Goal: Check status

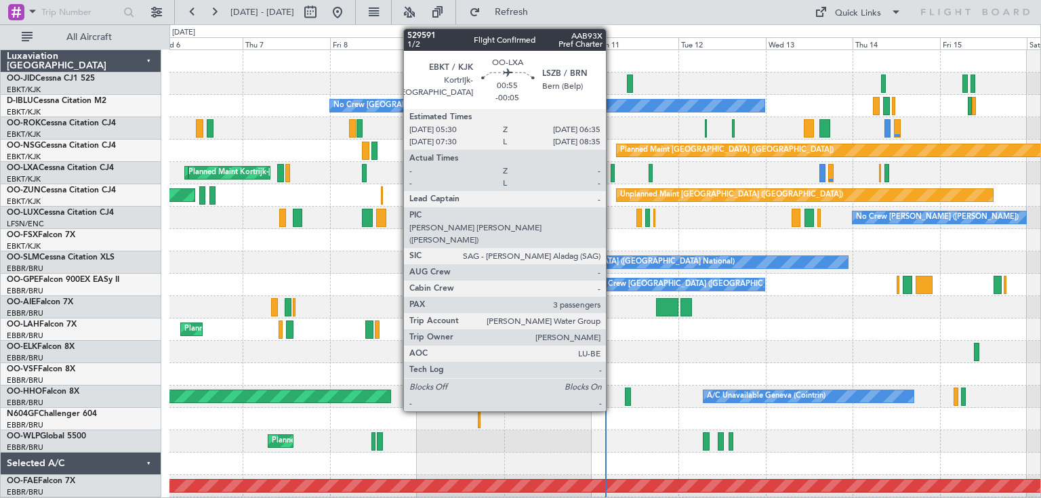
click at [612, 171] on div at bounding box center [613, 173] width 4 height 18
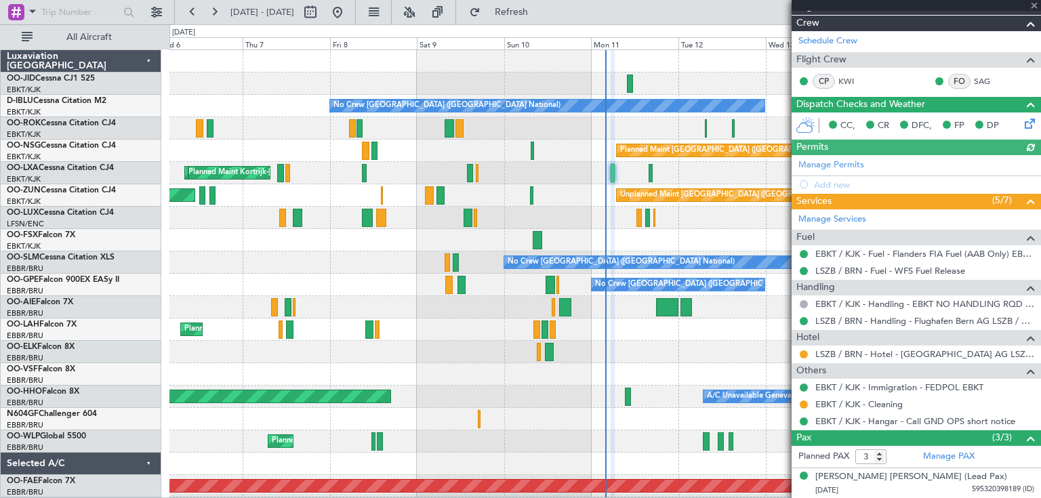
scroll to position [243, 0]
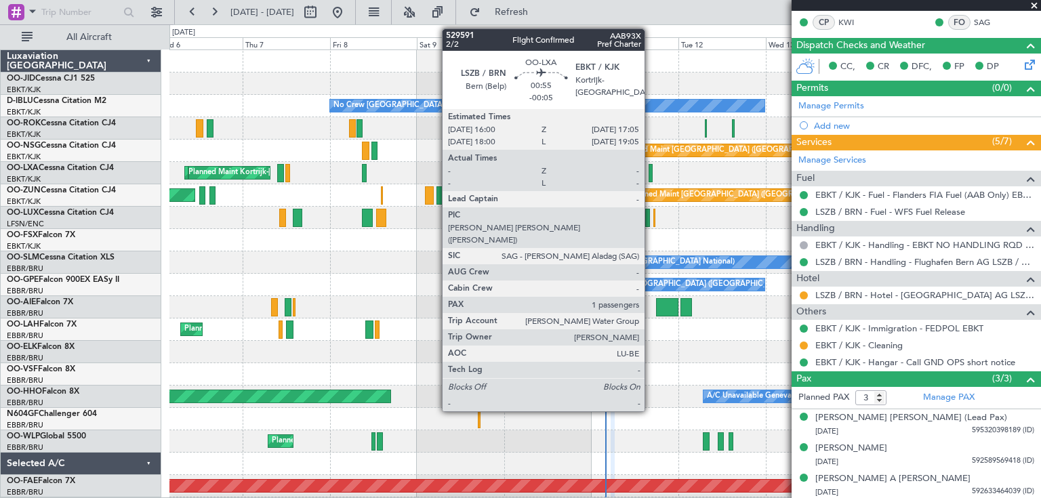
click at [651, 169] on div at bounding box center [651, 173] width 4 height 18
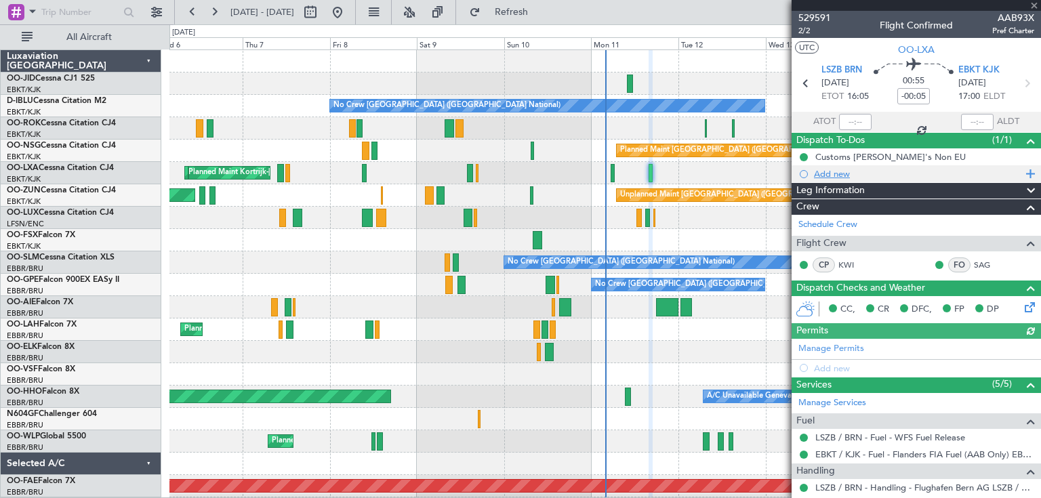
scroll to position [132, 0]
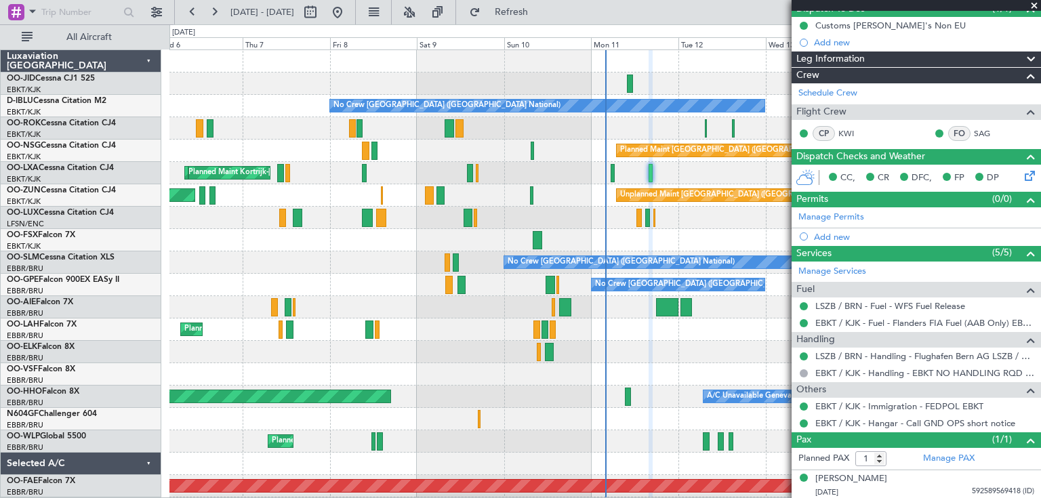
click at [1036, 3] on span at bounding box center [1035, 6] width 14 height 12
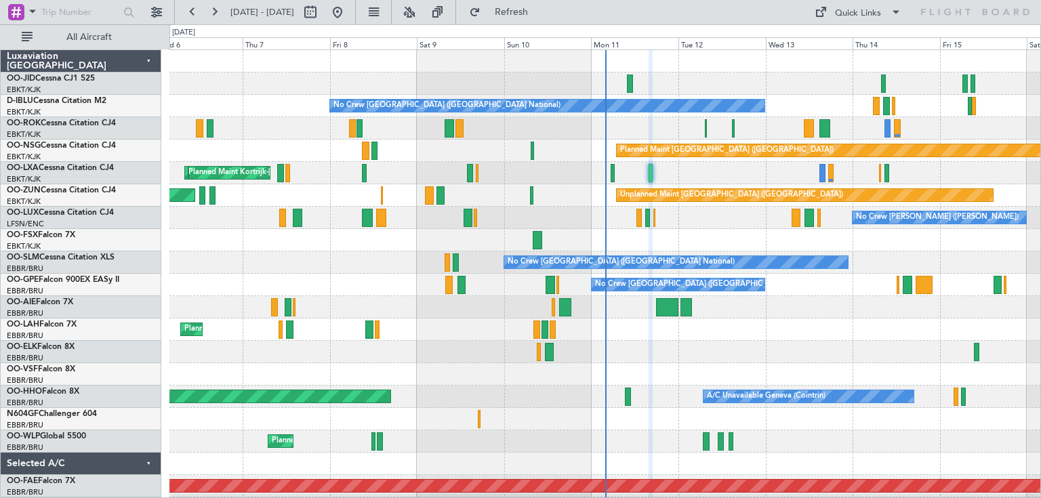
type input "0"
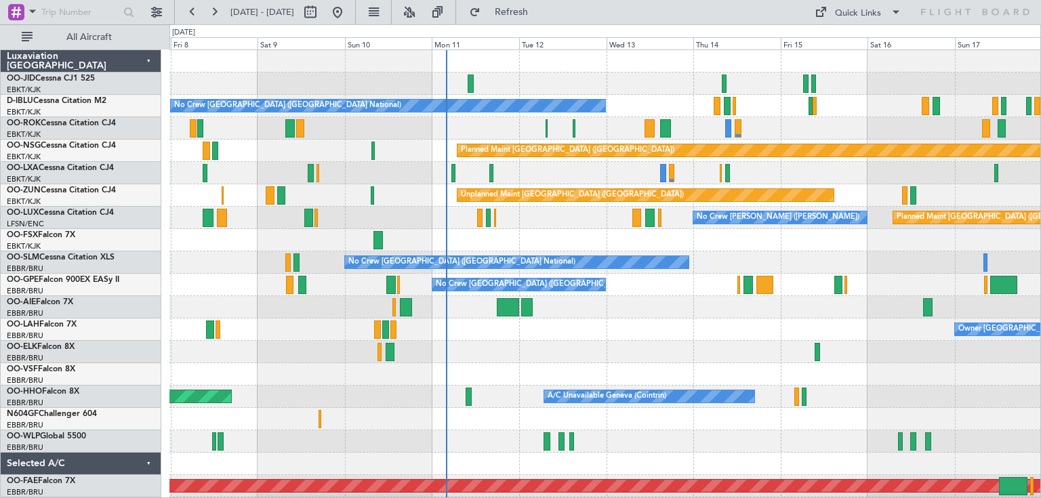
click at [770, 125] on div "Owner [GEOGRAPHIC_DATA]-[GEOGRAPHIC_DATA]" at bounding box center [605, 128] width 871 height 22
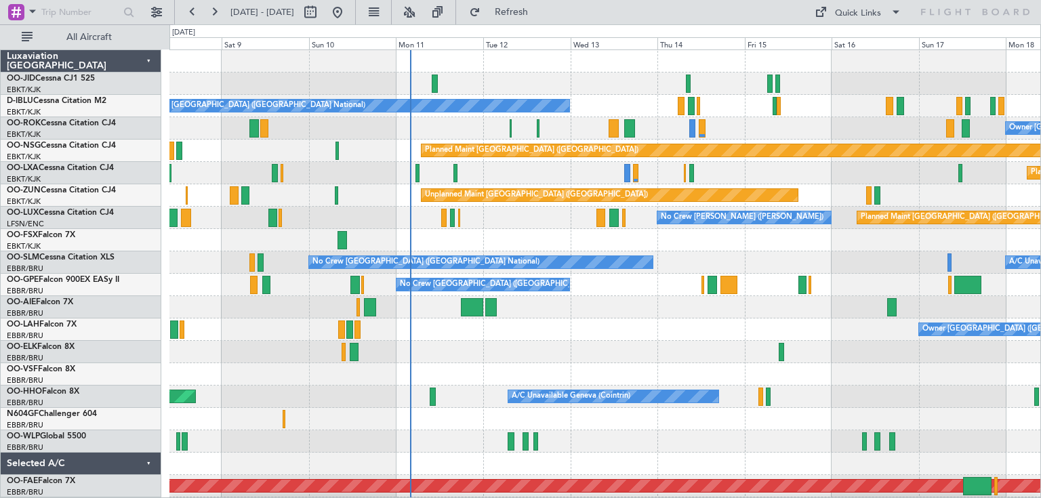
click at [693, 138] on div "Owner [GEOGRAPHIC_DATA]-[GEOGRAPHIC_DATA]" at bounding box center [605, 128] width 871 height 22
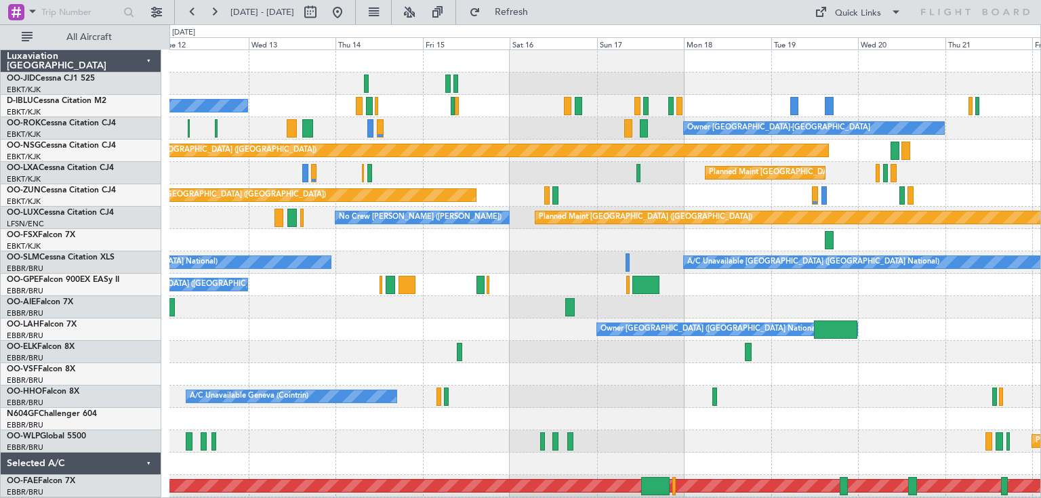
click at [559, 195] on div "Unplanned Maint [GEOGRAPHIC_DATA] ([GEOGRAPHIC_DATA])" at bounding box center [605, 195] width 871 height 22
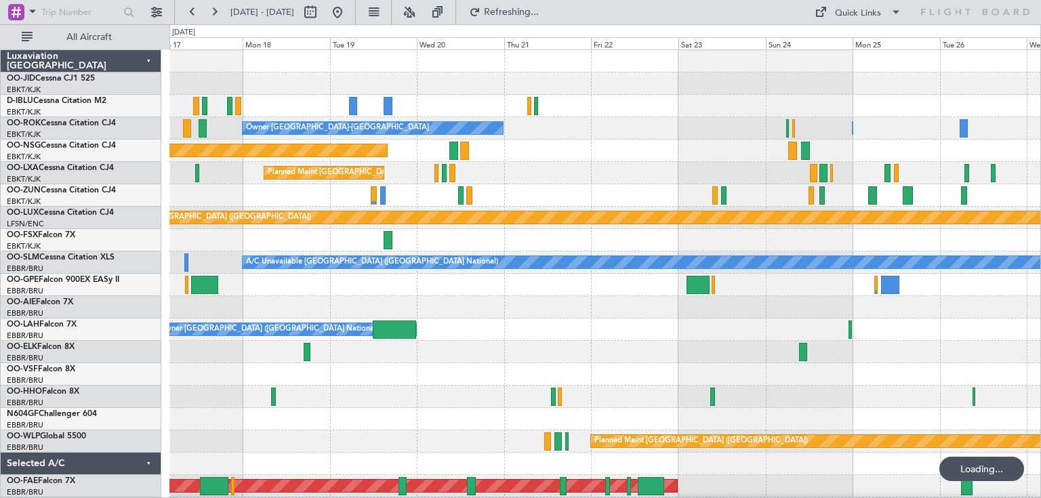
click at [425, 130] on div "Owner [GEOGRAPHIC_DATA]-[GEOGRAPHIC_DATA] Owner [GEOGRAPHIC_DATA]-[GEOGRAPHIC_D…" at bounding box center [605, 285] width 871 height 470
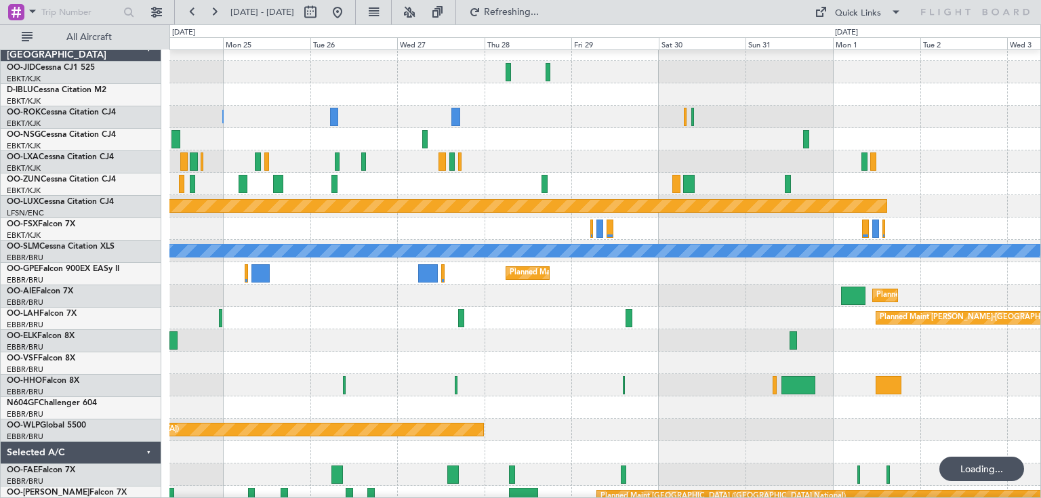
scroll to position [11, 0]
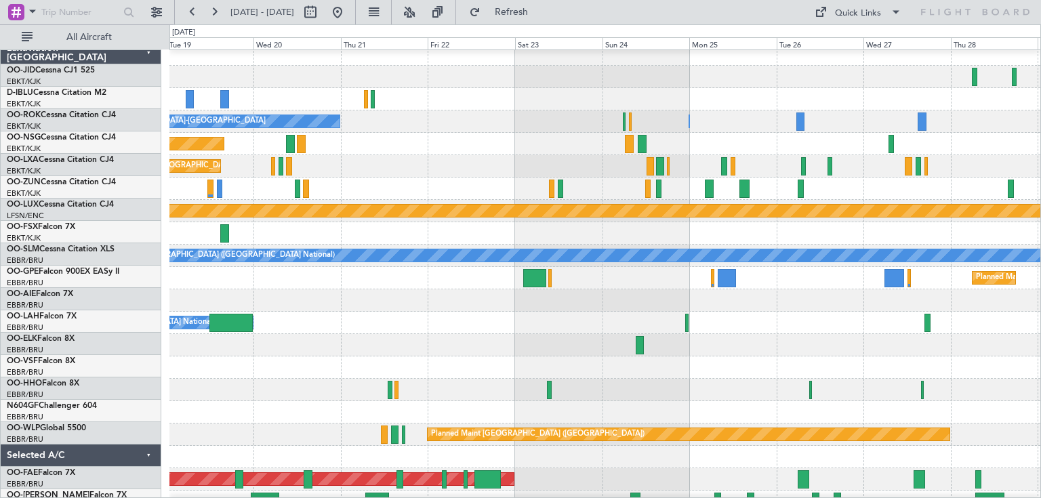
click at [885, 100] on div at bounding box center [605, 99] width 871 height 22
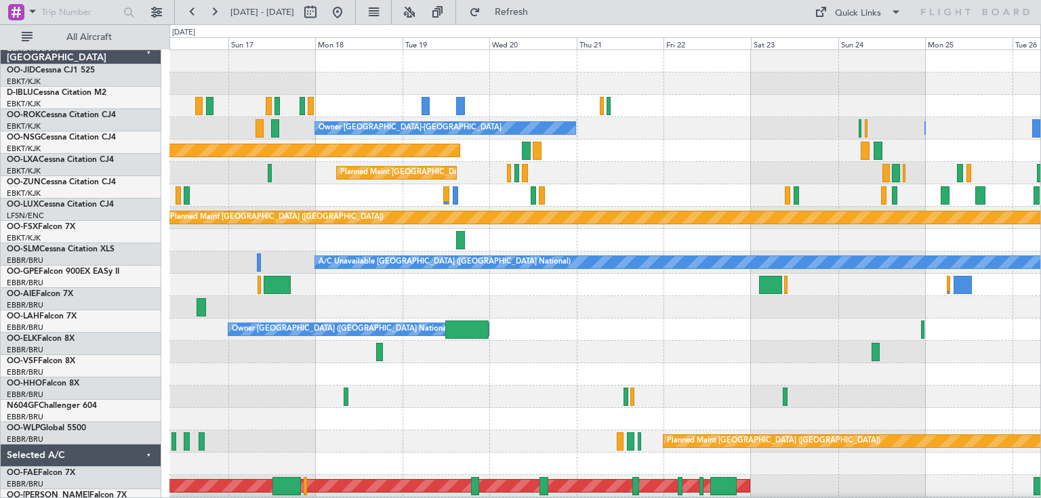
scroll to position [0, 0]
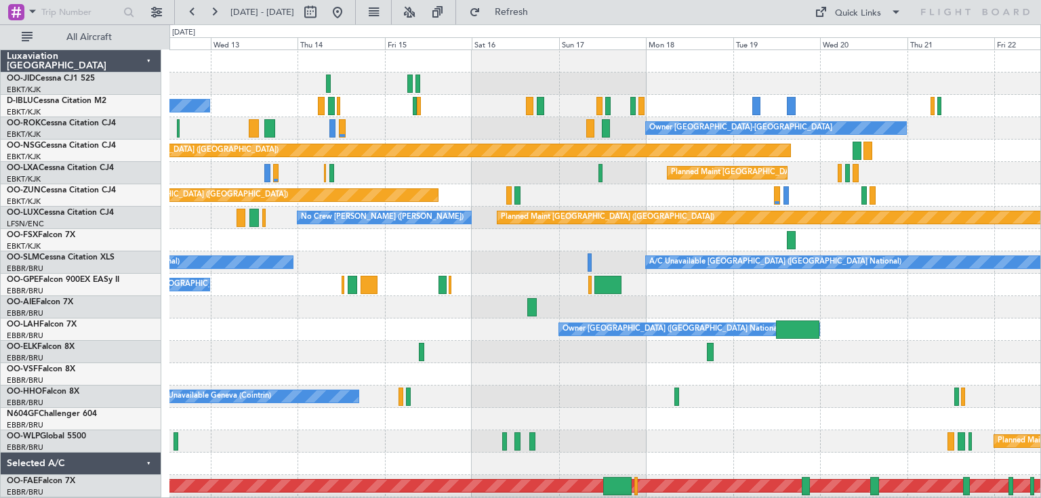
click at [501, 125] on div "Owner [GEOGRAPHIC_DATA]-[GEOGRAPHIC_DATA] Owner [GEOGRAPHIC_DATA]-[GEOGRAPHIC_D…" at bounding box center [605, 128] width 871 height 22
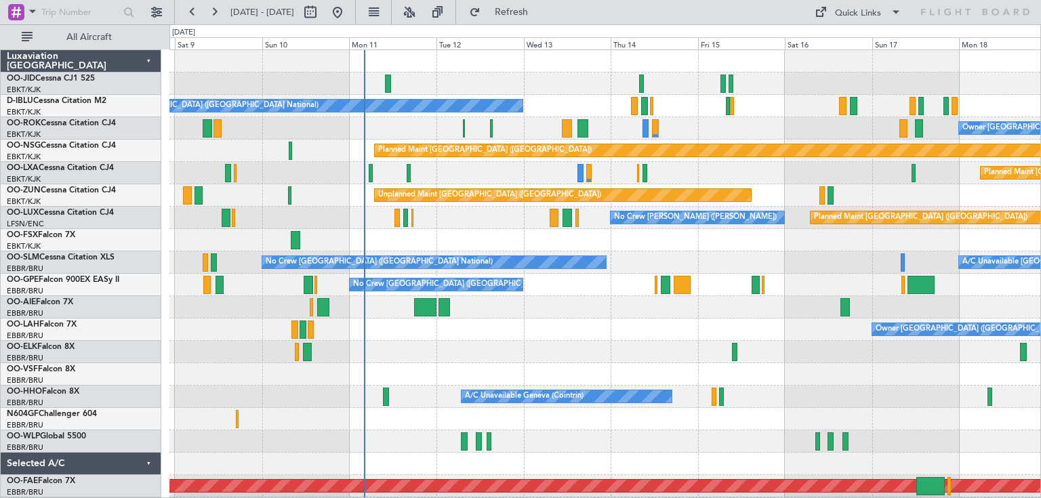
click at [486, 241] on div at bounding box center [605, 240] width 871 height 22
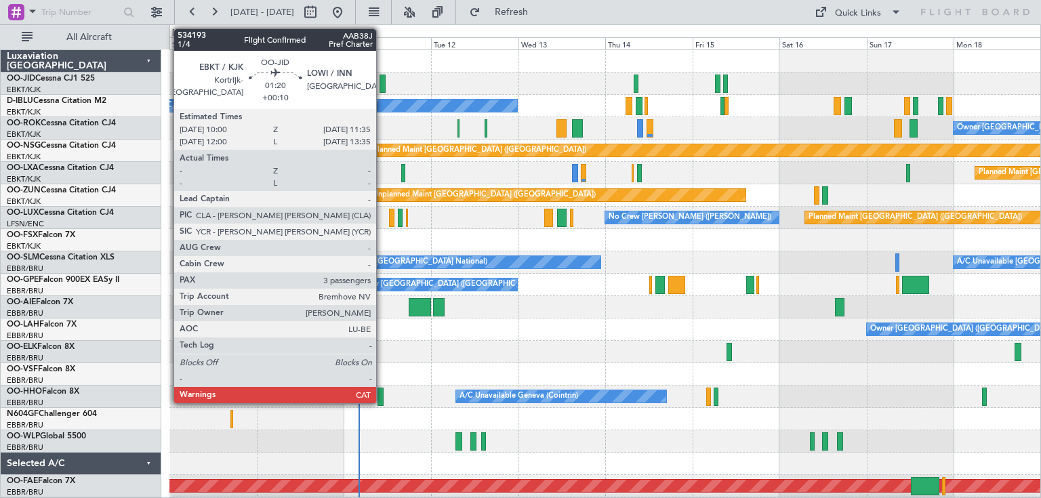
click at [382, 81] on div at bounding box center [383, 84] width 6 height 18
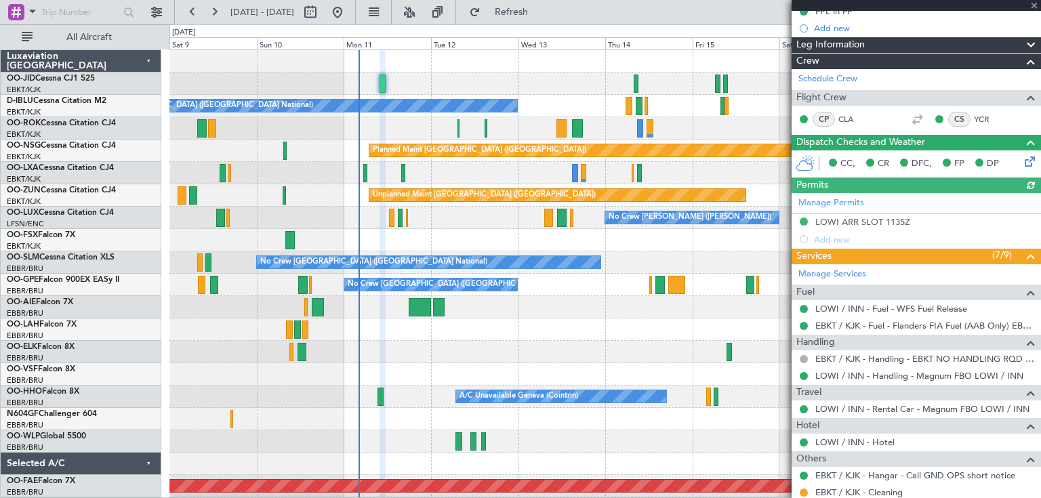
scroll to position [361, 0]
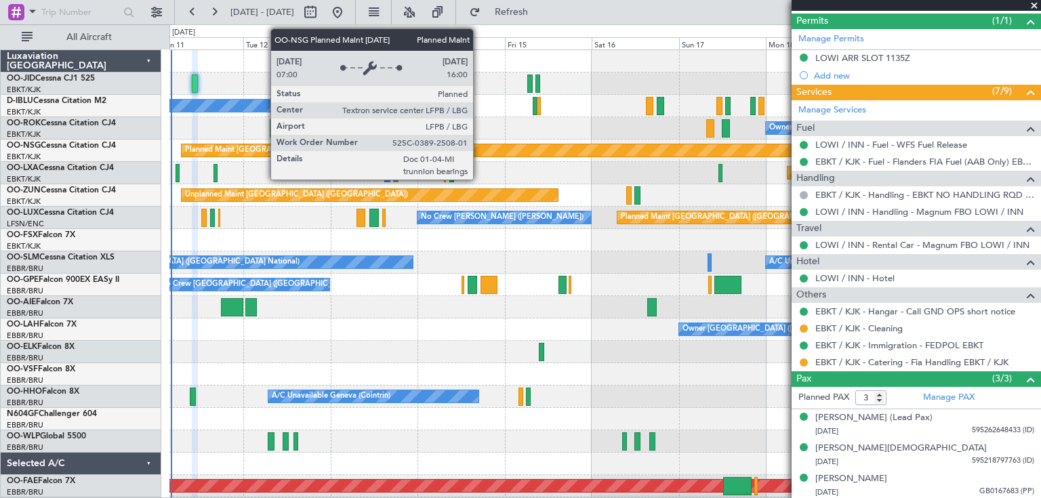
click at [291, 156] on div "Planned Maint [GEOGRAPHIC_DATA] ([GEOGRAPHIC_DATA])" at bounding box center [292, 150] width 214 height 20
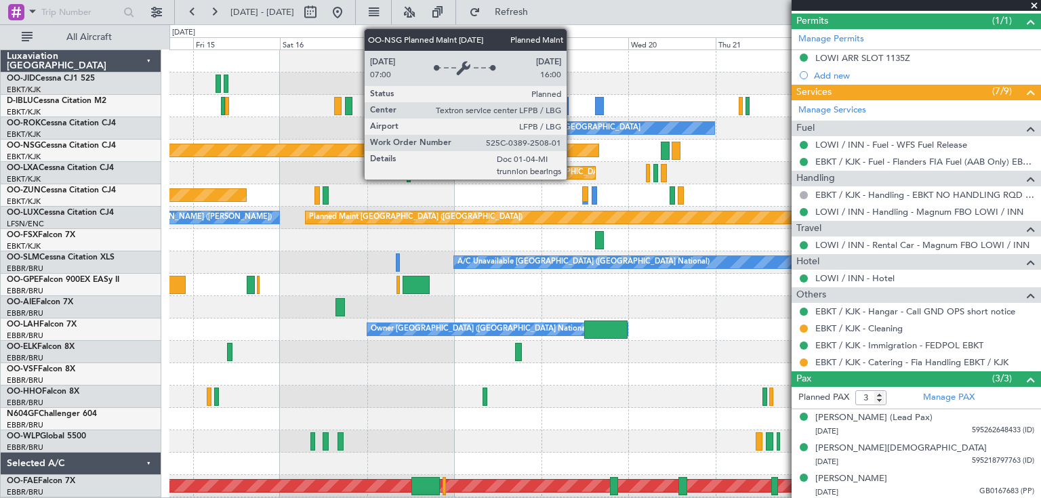
click at [261, 151] on div "Planned Maint [GEOGRAPHIC_DATA] ([GEOGRAPHIC_DATA])" at bounding box center [234, 150] width 729 height 12
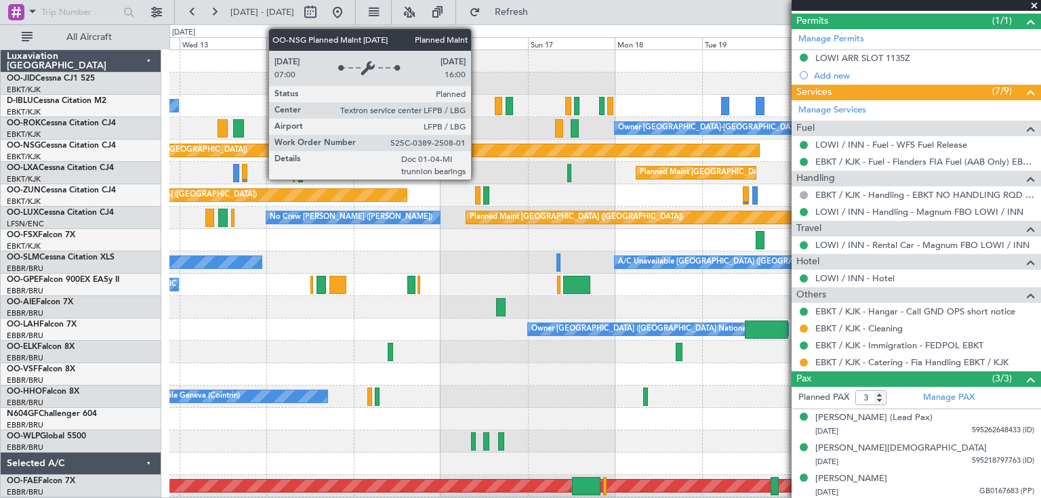
click at [648, 153] on div "Planned Maint [GEOGRAPHIC_DATA] ([GEOGRAPHIC_DATA])" at bounding box center [395, 150] width 729 height 12
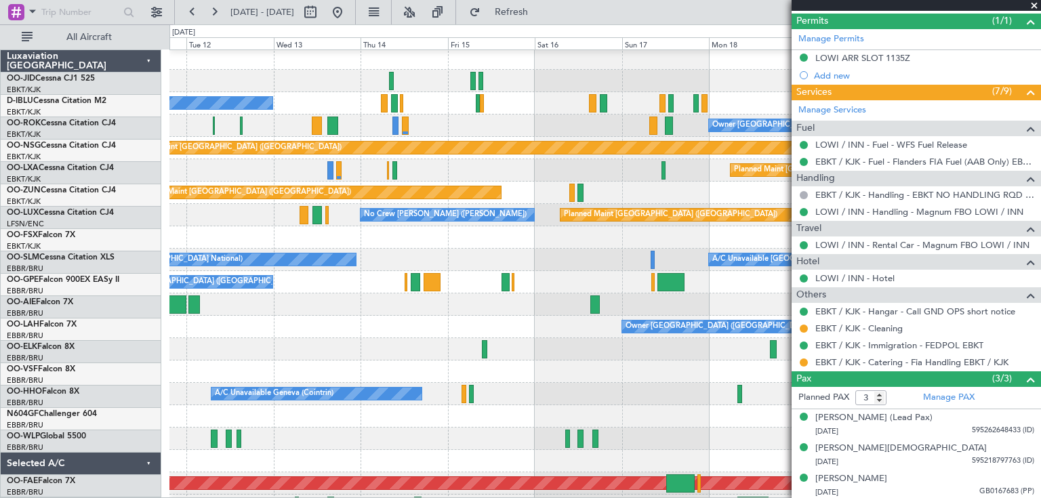
click at [513, 258] on div "A/C Unavailable [GEOGRAPHIC_DATA] ([GEOGRAPHIC_DATA] National) No Crew [GEOGRAP…" at bounding box center [605, 260] width 871 height 22
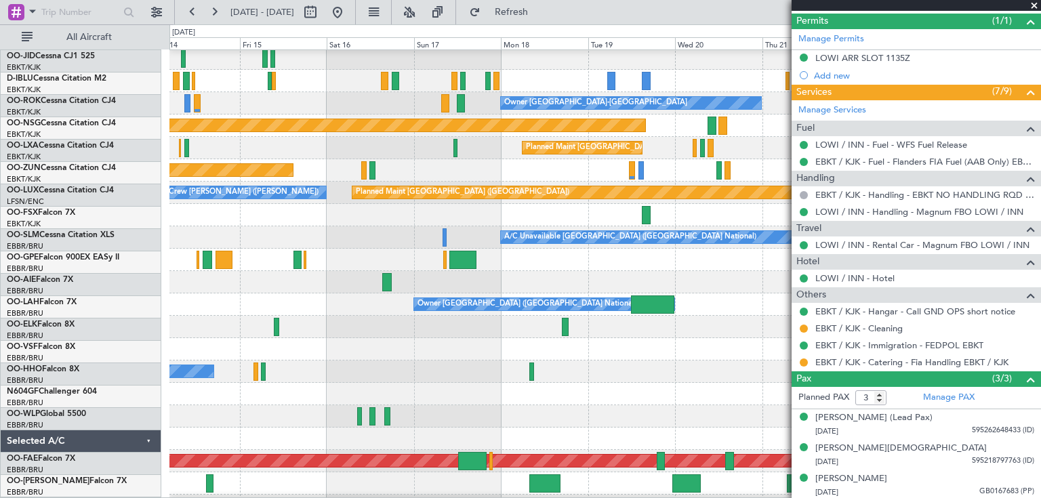
scroll to position [27, 0]
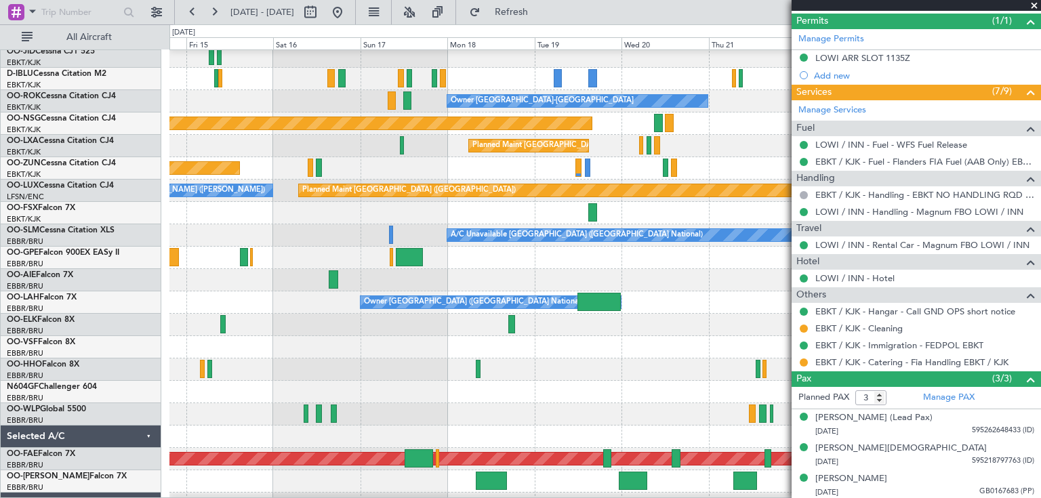
click at [424, 236] on div "A/C Unavailable [GEOGRAPHIC_DATA] ([GEOGRAPHIC_DATA] National) No Crew [GEOGRAP…" at bounding box center [605, 235] width 871 height 22
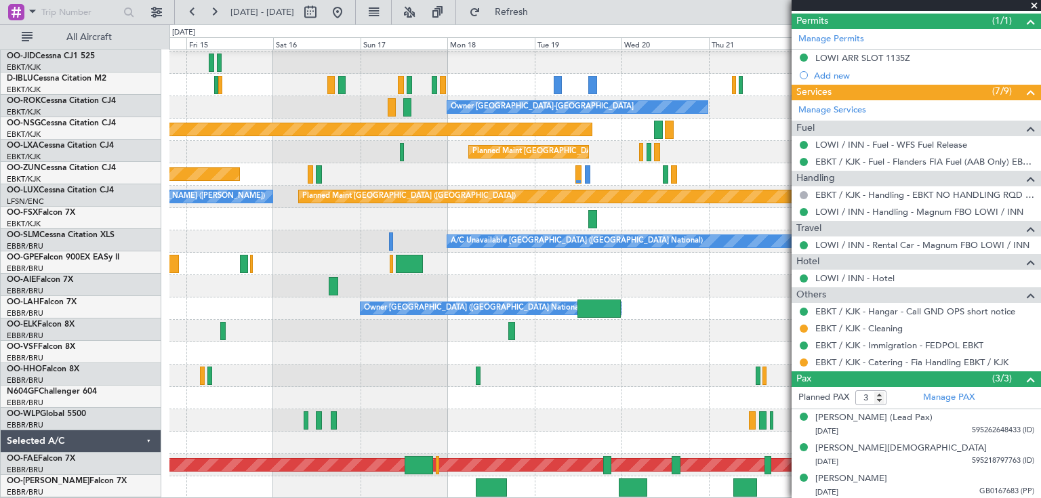
scroll to position [21, 0]
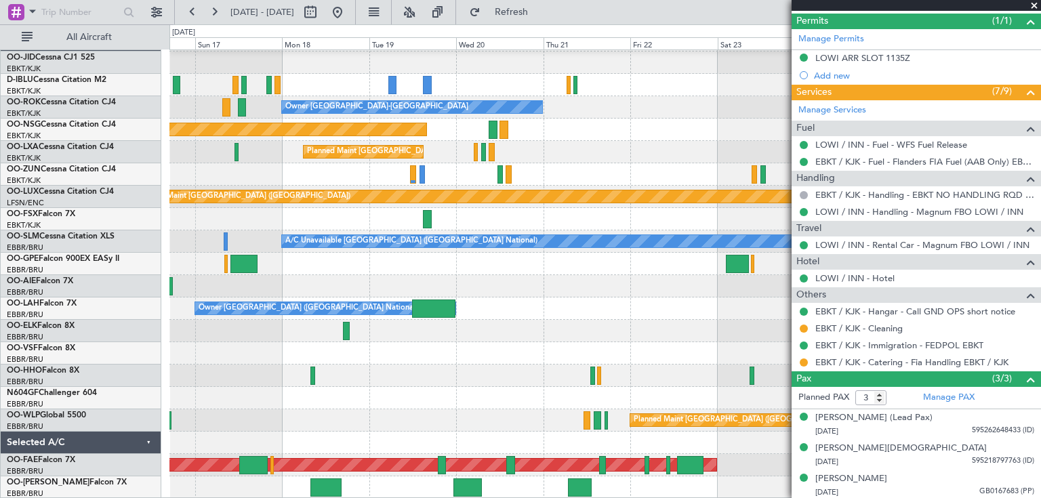
click at [446, 264] on div "Planned Maint [GEOGRAPHIC_DATA] ([GEOGRAPHIC_DATA] National)" at bounding box center [605, 264] width 871 height 22
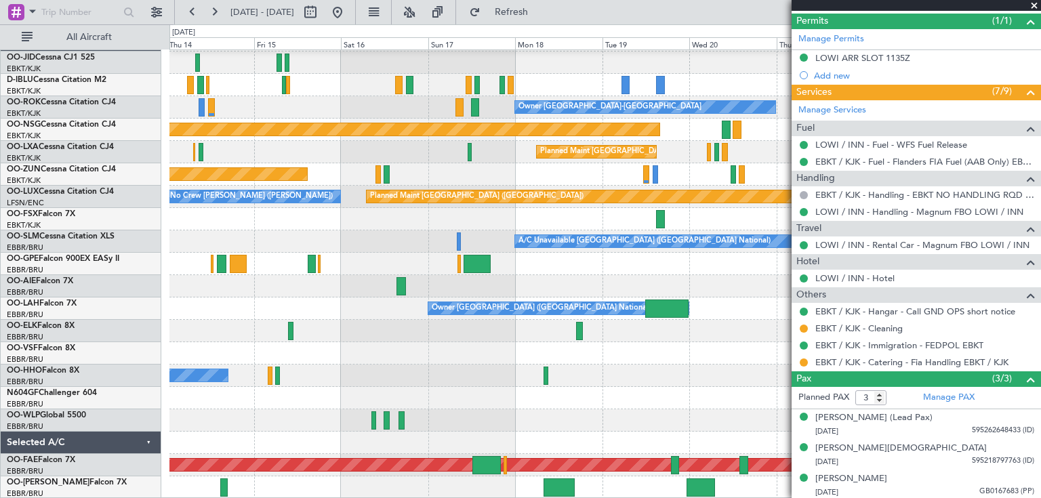
click at [646, 267] on div "No Crew [GEOGRAPHIC_DATA] ([GEOGRAPHIC_DATA] National)" at bounding box center [605, 264] width 871 height 22
